Goal: Task Accomplishment & Management: Use online tool/utility

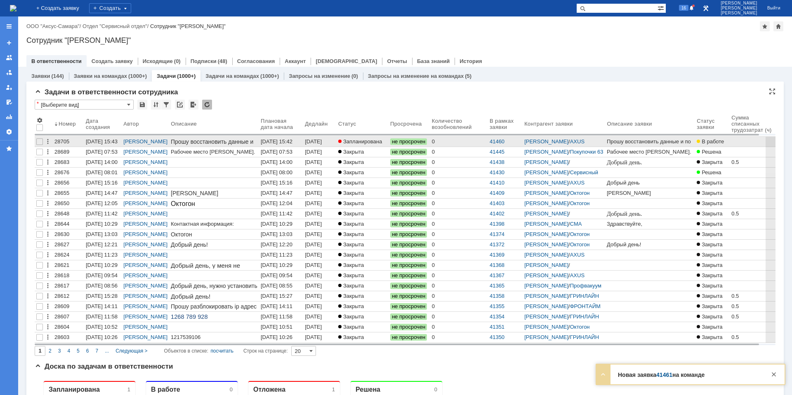
click at [292, 142] on div "[DATE] 15:42" at bounding box center [277, 142] width 32 height 6
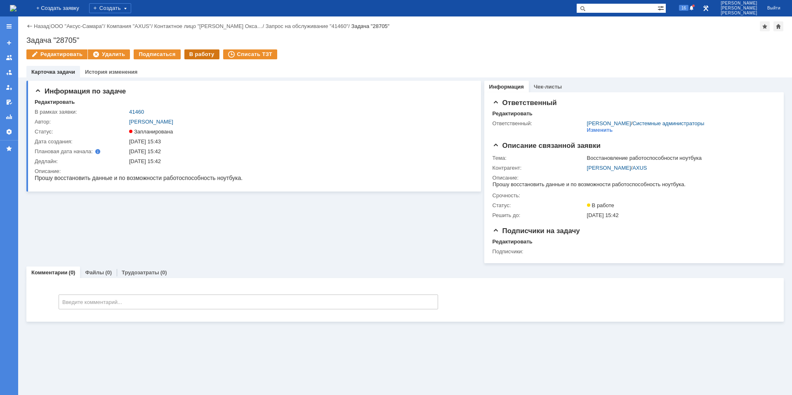
click at [193, 58] on div "В работу" at bounding box center [201, 54] width 35 height 10
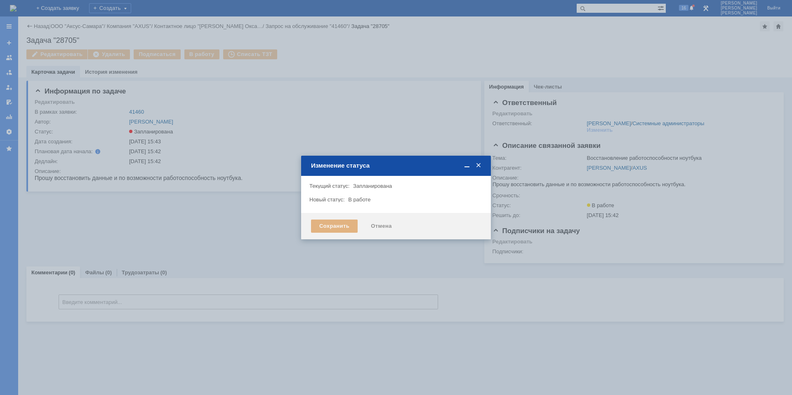
click at [335, 225] on div "Сохранить" at bounding box center [334, 226] width 47 height 13
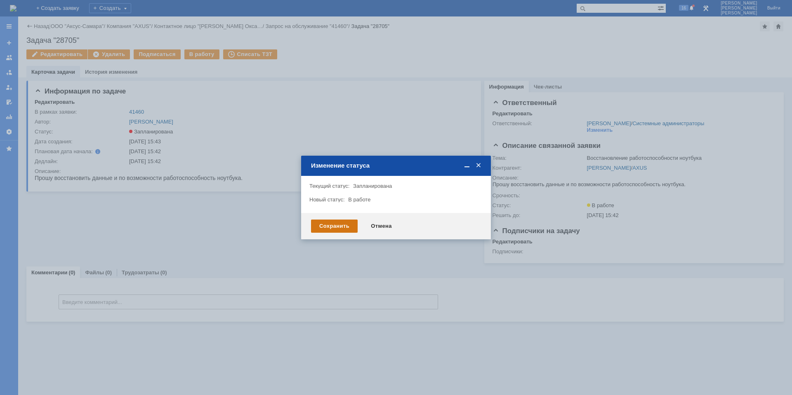
click at [333, 224] on div "Сохранить" at bounding box center [334, 226] width 47 height 13
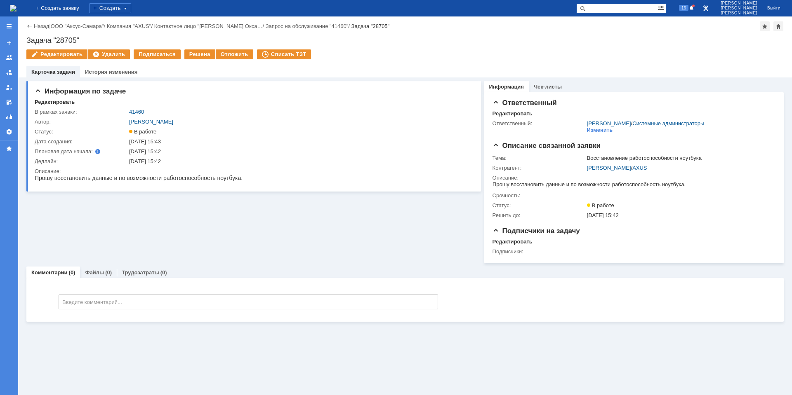
click at [16, 12] on img at bounding box center [13, 8] width 7 height 7
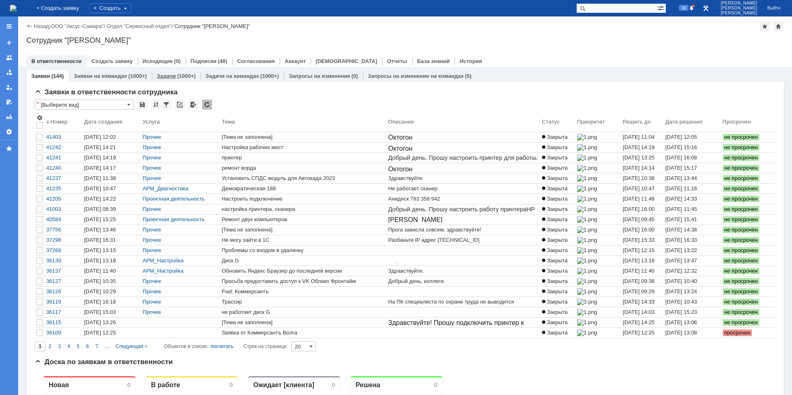
click at [173, 75] on link "Задачи" at bounding box center [166, 76] width 19 height 6
